Goal: Information Seeking & Learning: Learn about a topic

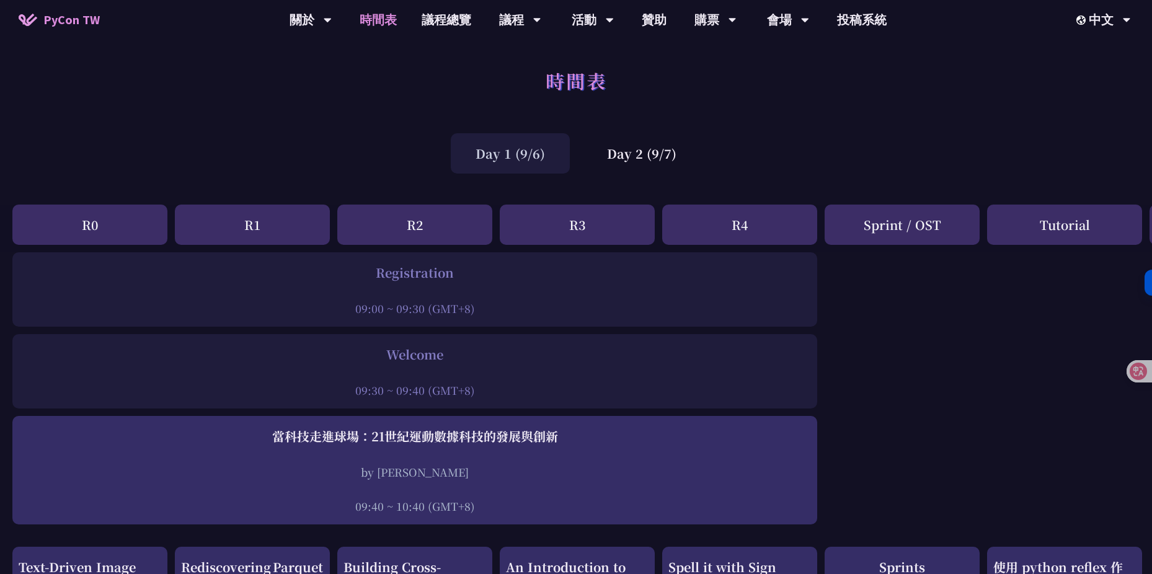
click at [537, 149] on div "Day 1 (9/6)" at bounding box center [510, 153] width 119 height 40
click at [635, 163] on div "Day 2 (9/7)" at bounding box center [641, 153] width 119 height 40
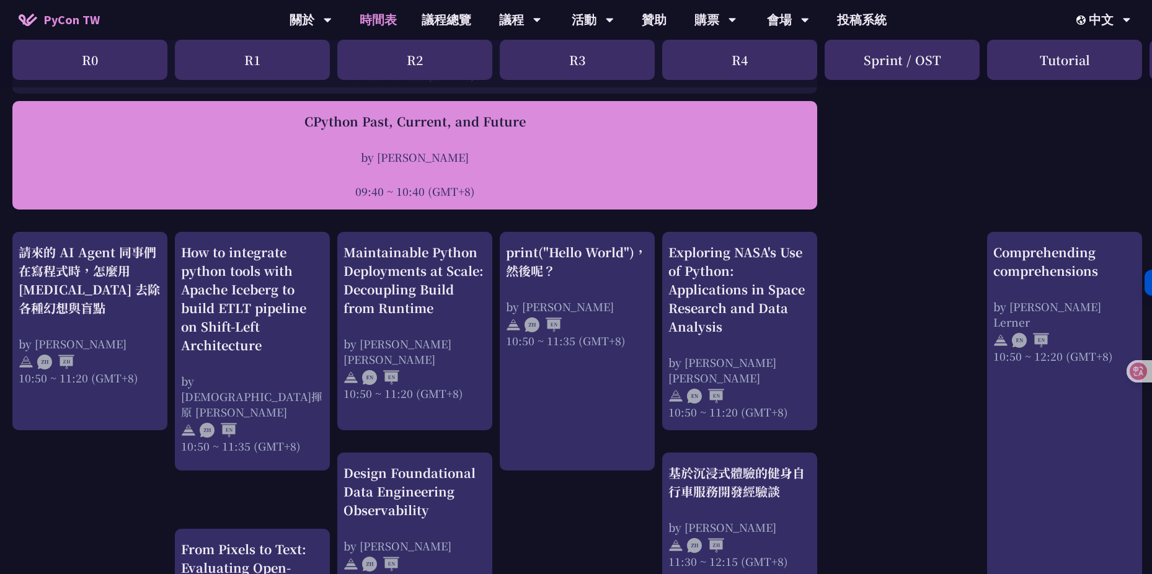
scroll to position [316, 0]
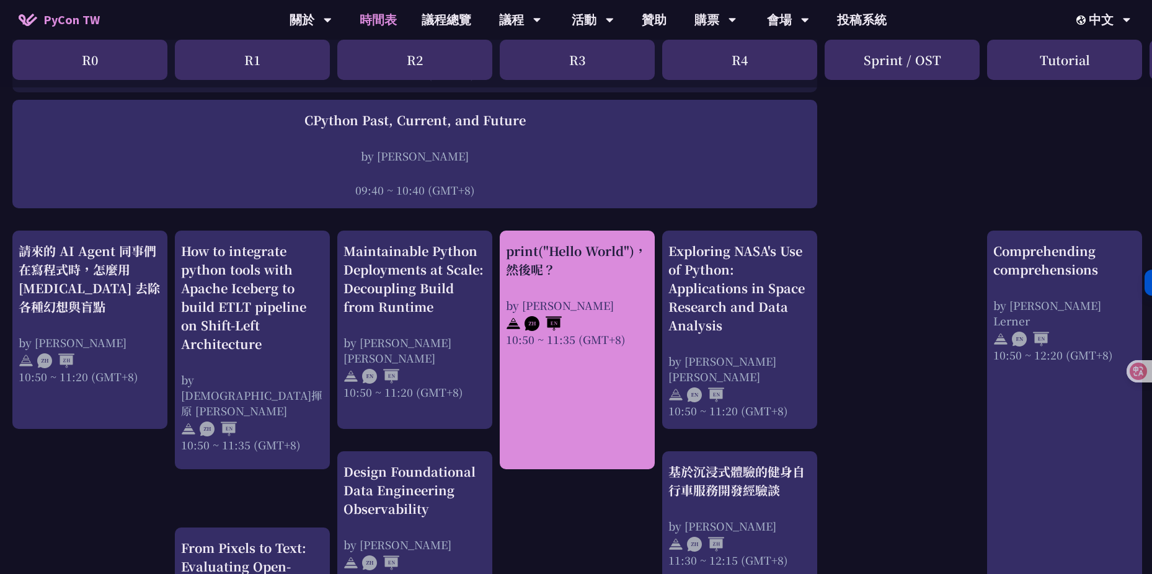
click at [572, 410] on div "print("Hello World")，然後呢？ by [PERSON_NAME] 10:50 ~ 11:35 (GMT+8)" at bounding box center [577, 350] width 155 height 239
click at [578, 347] on div "print("Hello World")，然後呢？ by [PERSON_NAME] 10:50 ~ 11:35 (GMT+8)" at bounding box center [577, 350] width 155 height 239
click at [588, 323] on div at bounding box center [577, 322] width 143 height 19
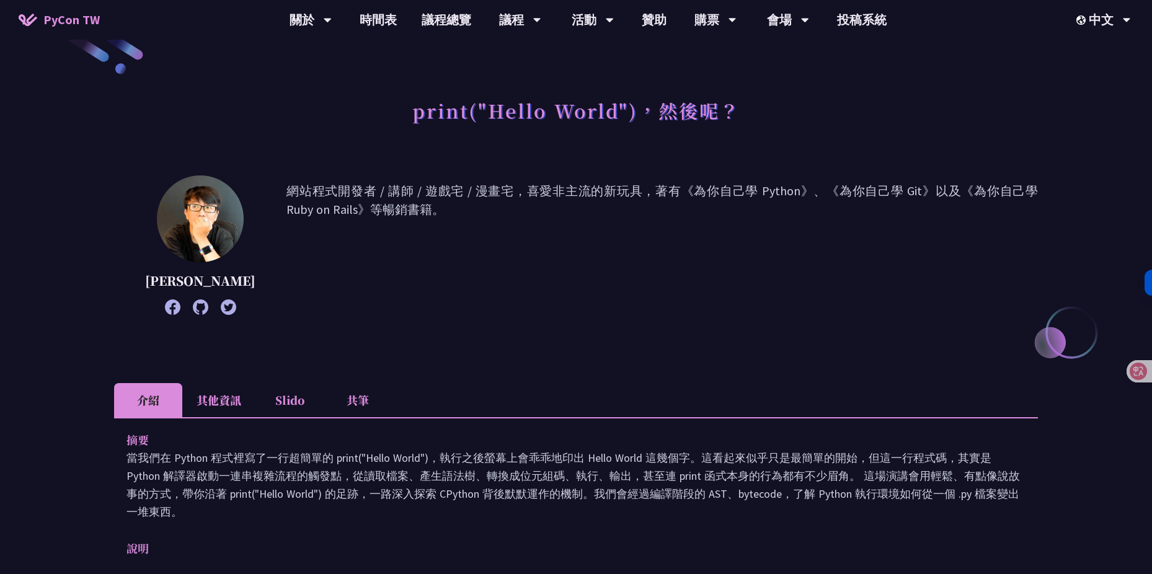
scroll to position [33, 0]
click at [206, 391] on li "其他資訊" at bounding box center [218, 399] width 73 height 34
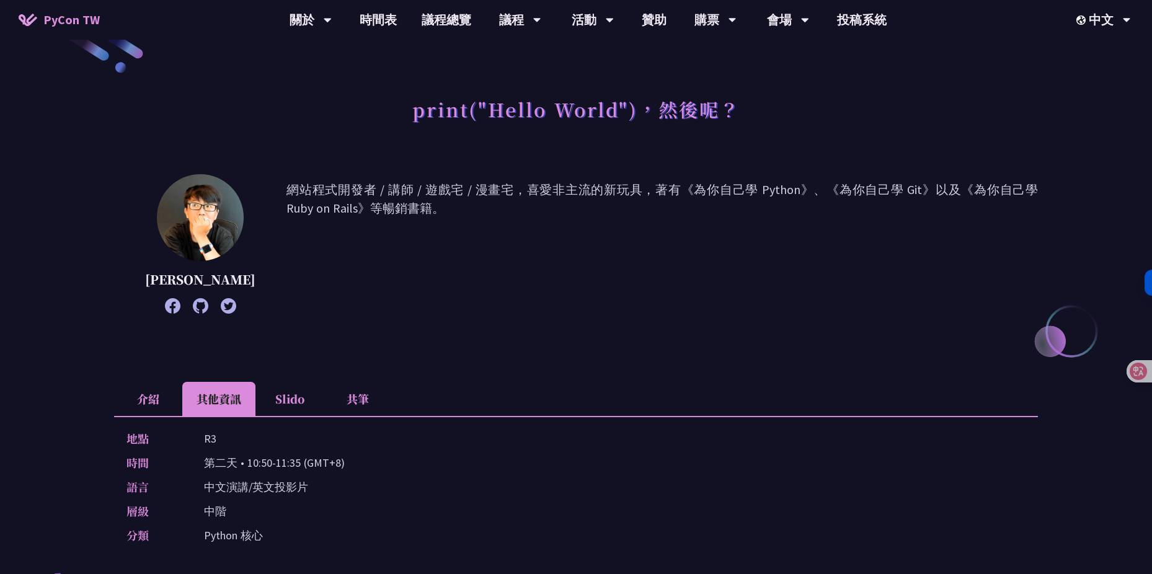
scroll to position [91, 0]
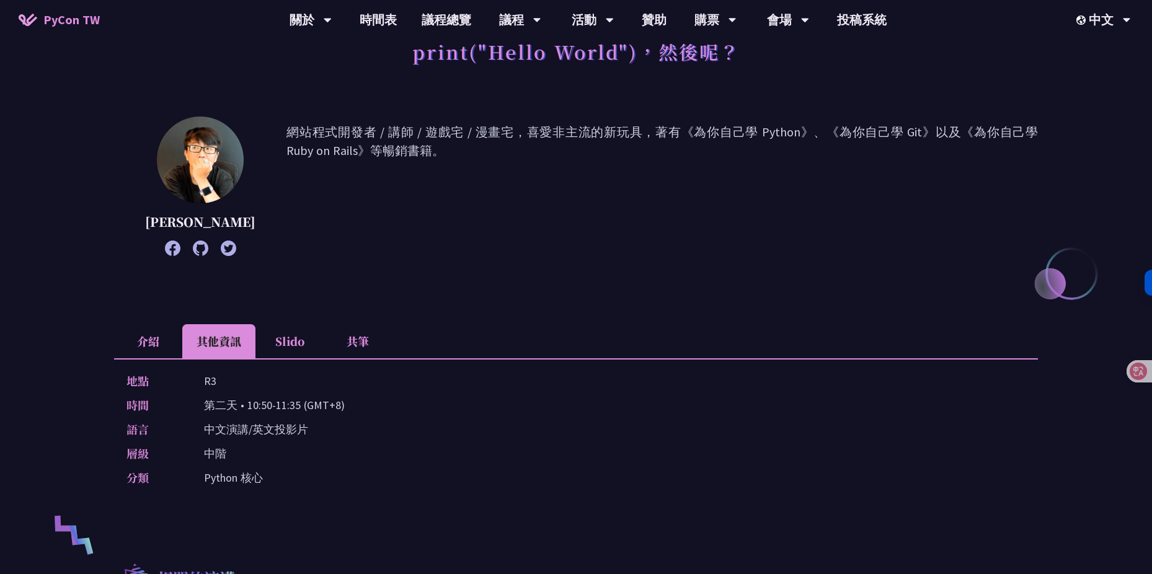
click at [283, 348] on li "Slido" at bounding box center [289, 341] width 68 height 34
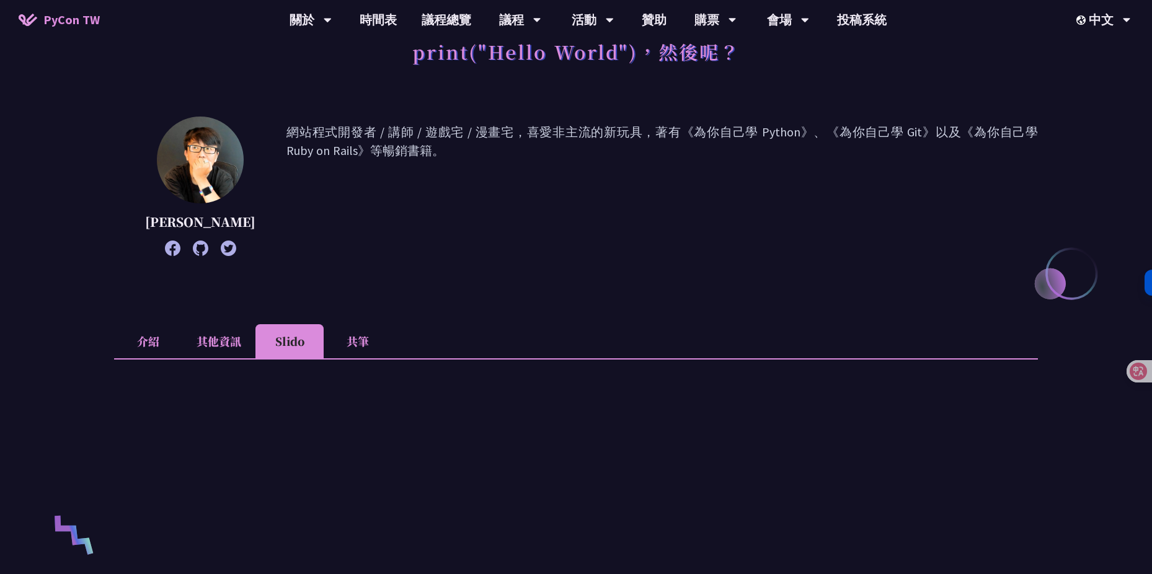
click at [356, 341] on li "共筆" at bounding box center [358, 341] width 68 height 34
click at [303, 345] on li "Slido" at bounding box center [289, 341] width 68 height 34
click at [156, 341] on li "介紹" at bounding box center [148, 341] width 68 height 34
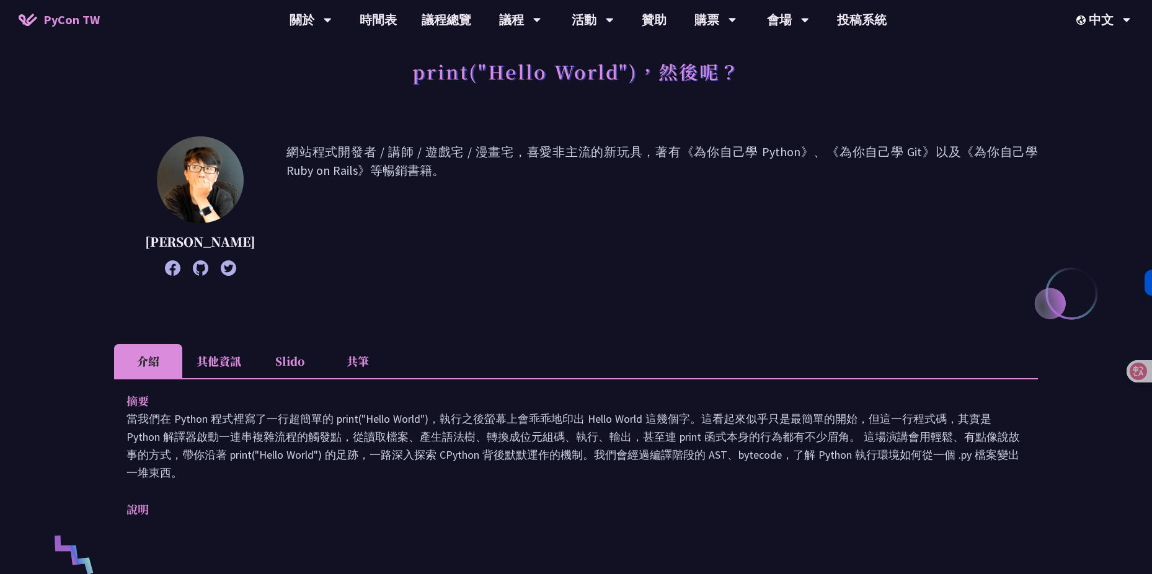
scroll to position [0, 0]
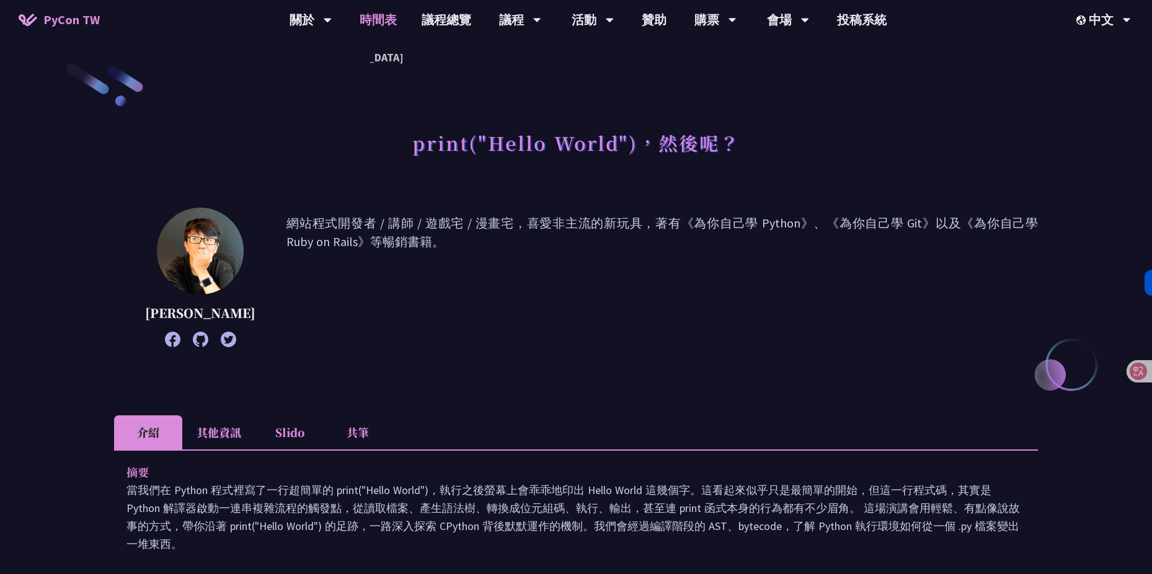
click at [377, 20] on link "時間表" at bounding box center [378, 20] width 62 height 40
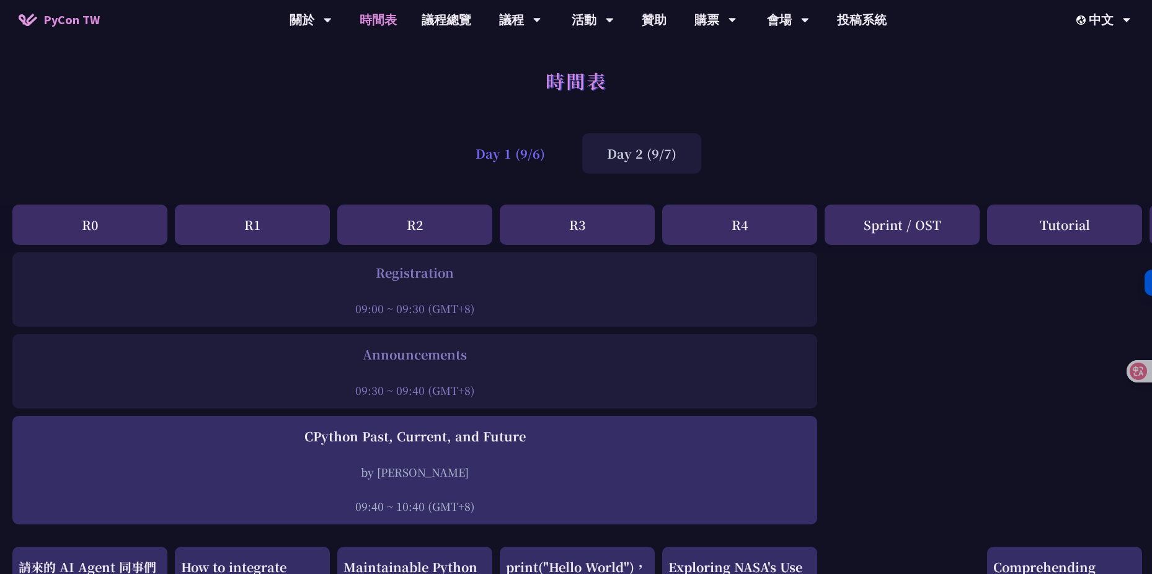
click at [529, 151] on div "Day 1 (9/6)" at bounding box center [510, 153] width 119 height 40
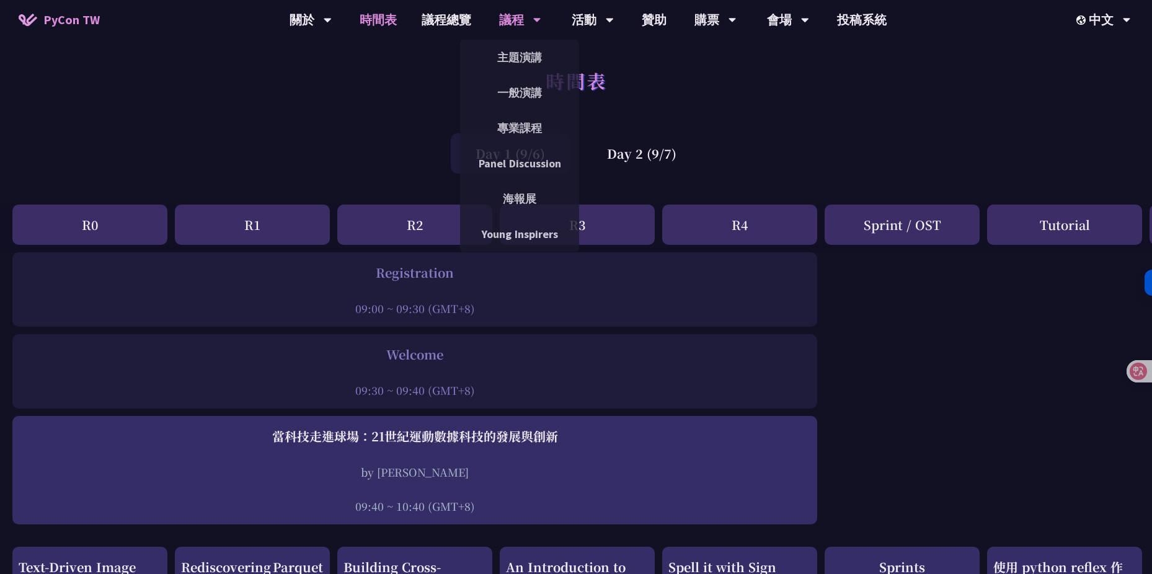
click at [516, 15] on div "議程" at bounding box center [520, 20] width 42 height 40
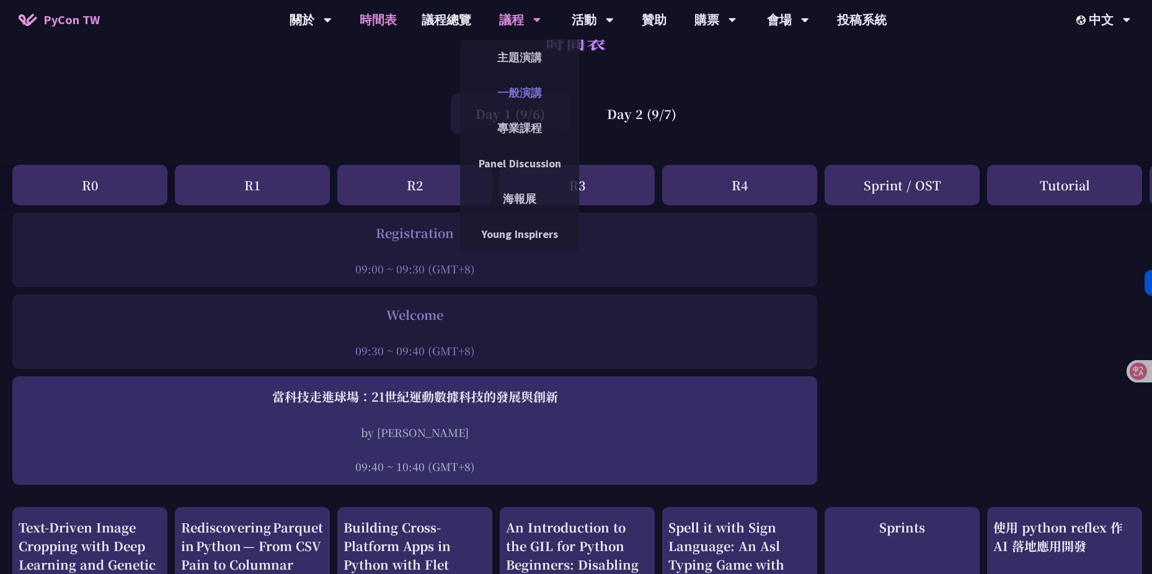
scroll to position [40, 1]
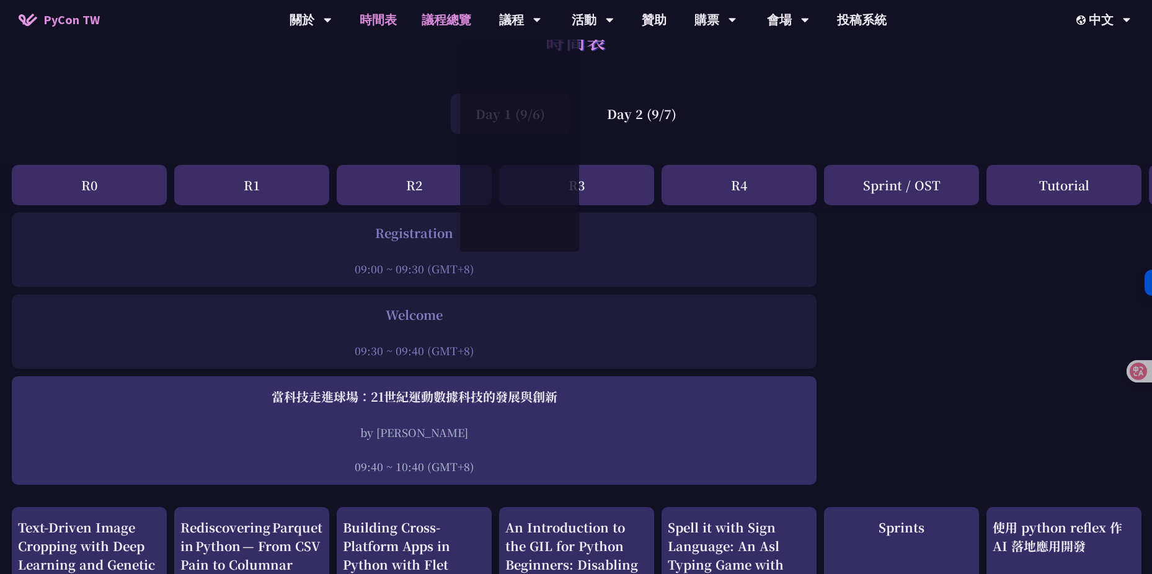
click at [451, 16] on link "議程總覽" at bounding box center [446, 20] width 74 height 40
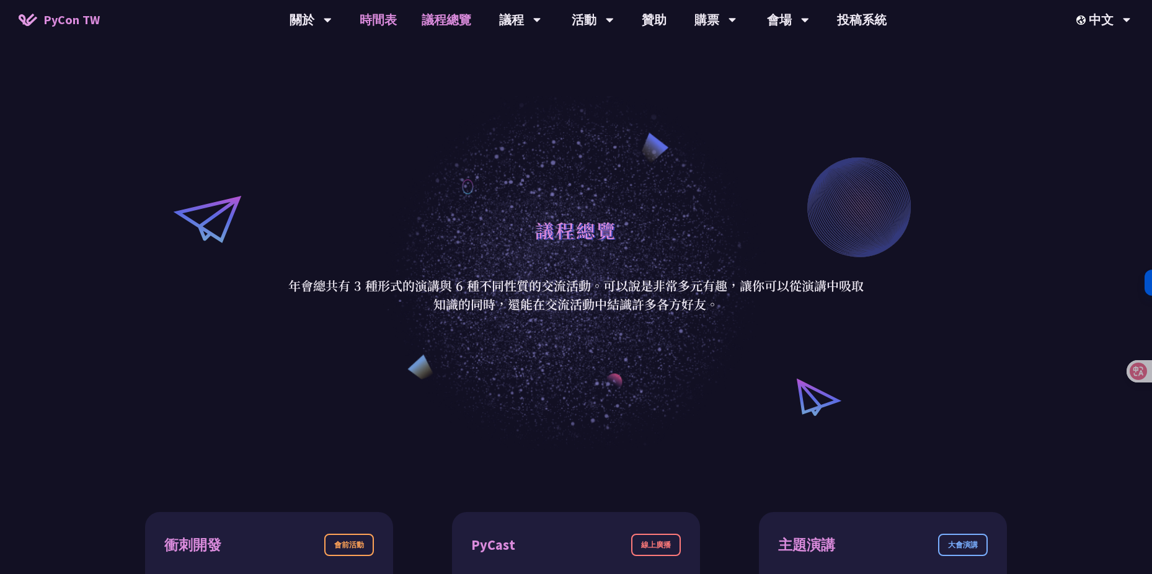
click at [376, 26] on link "時間表" at bounding box center [378, 20] width 62 height 40
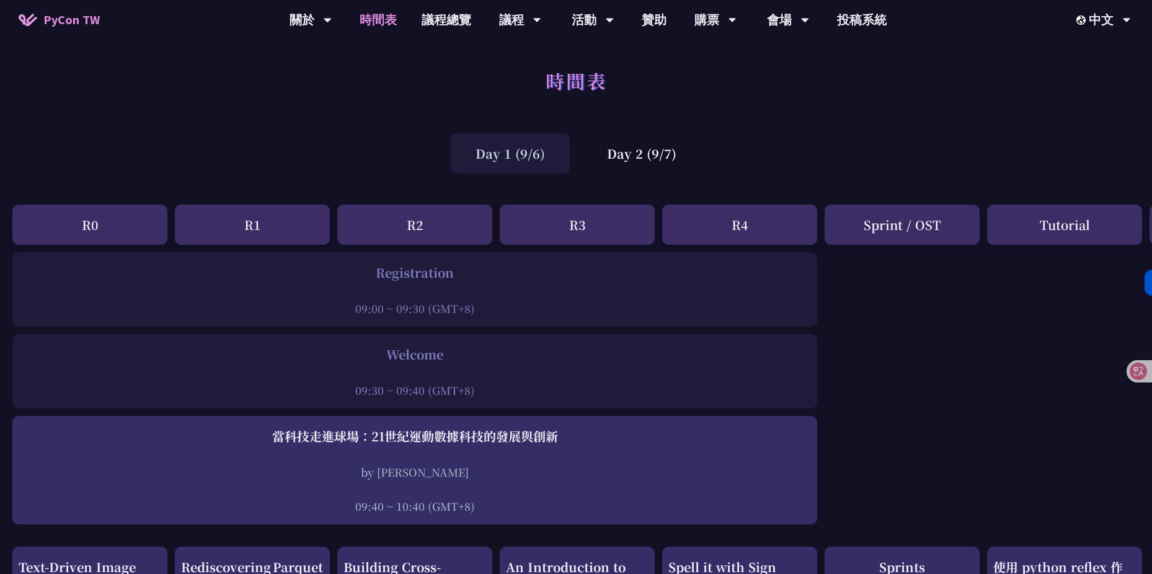
scroll to position [40, 0]
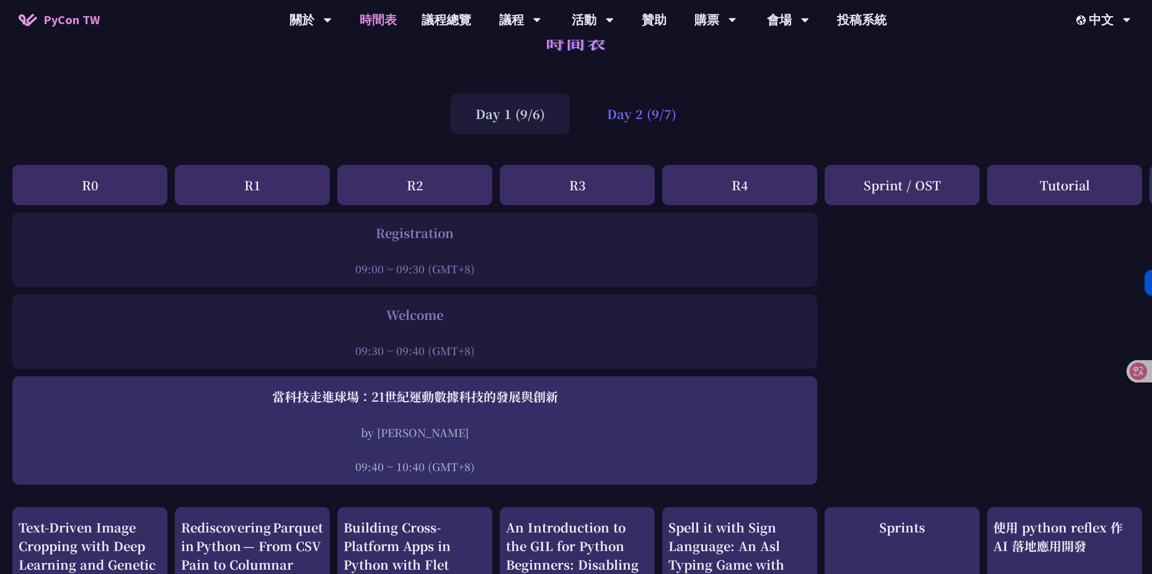
click at [653, 126] on div "Day 2 (9/7)" at bounding box center [641, 114] width 119 height 40
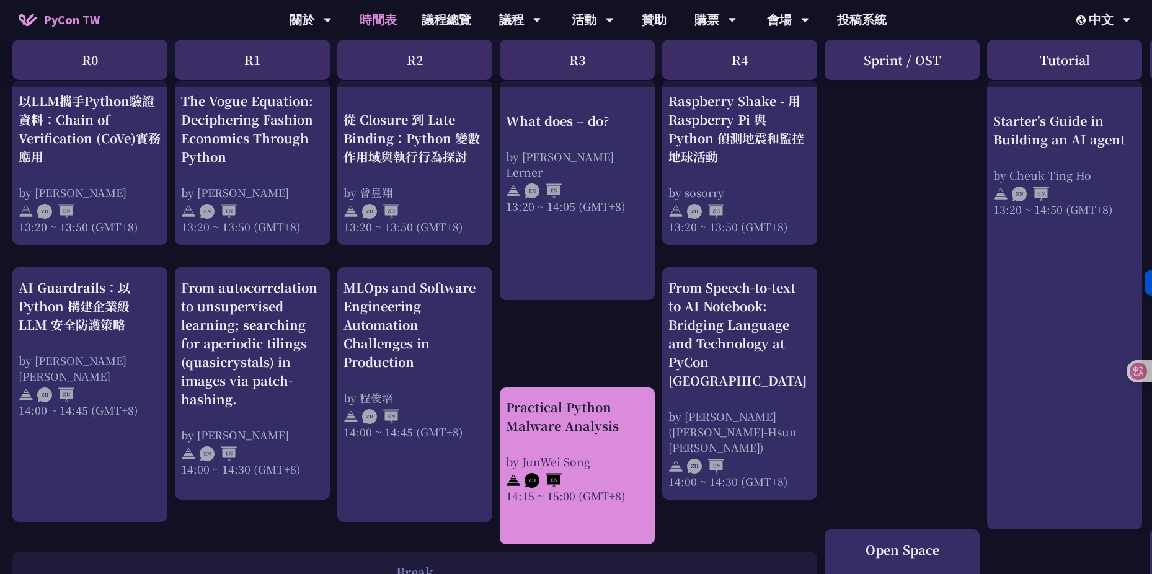
scroll to position [1121, 0]
